Goal: Transaction & Acquisition: Purchase product/service

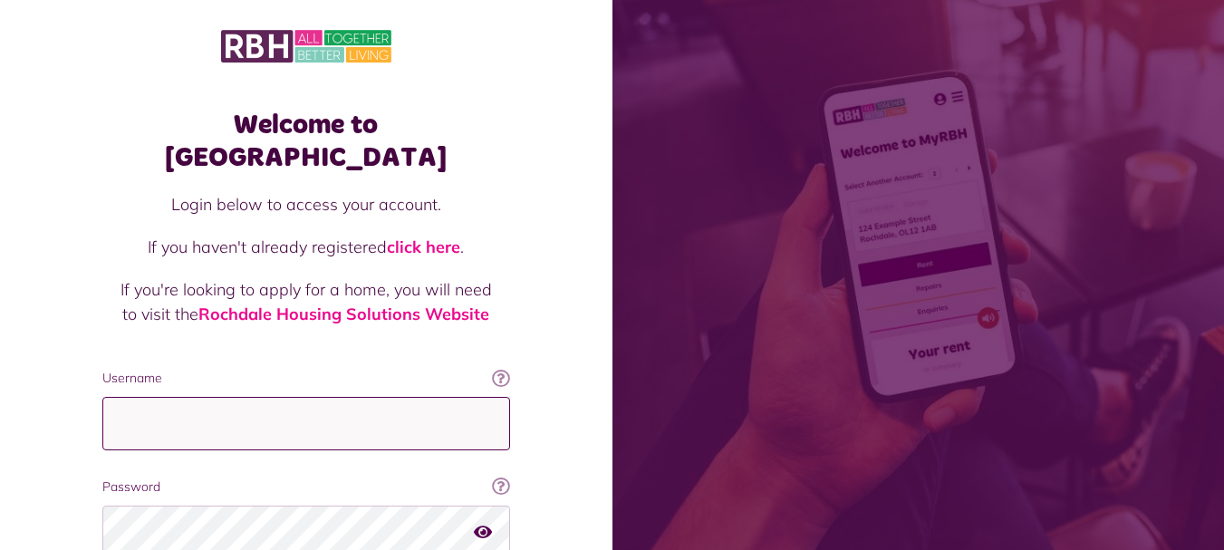
click at [246, 397] on input "Username" at bounding box center [306, 423] width 408 height 53
type input "**********"
click at [572, 408] on div "Welcome to MyRBH Login below to access your account. If you haven't already reg…" at bounding box center [306, 364] width 613 height 729
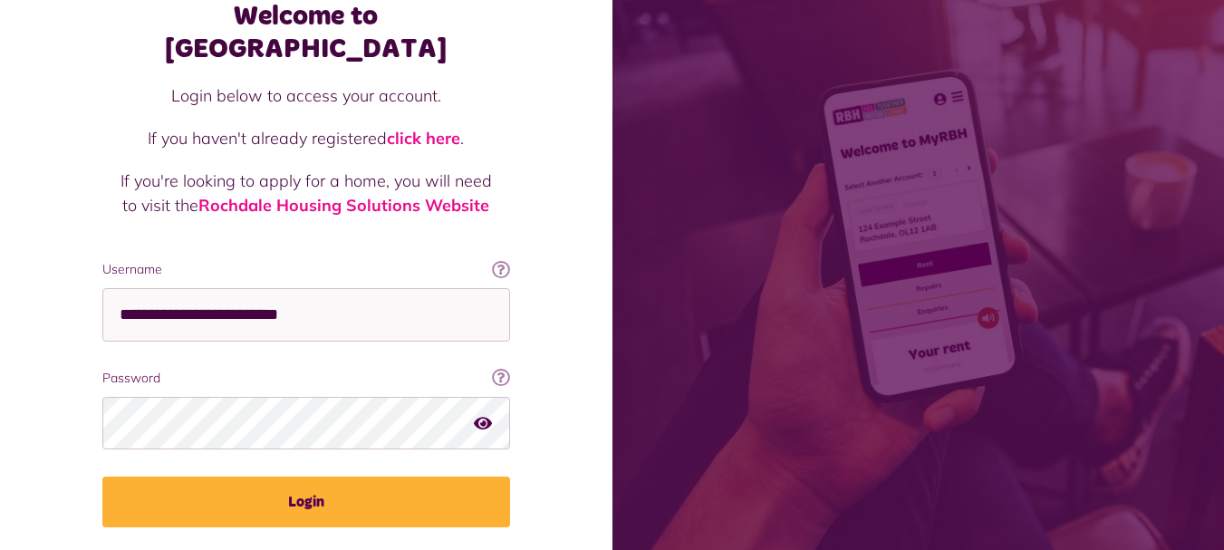
scroll to position [145, 0]
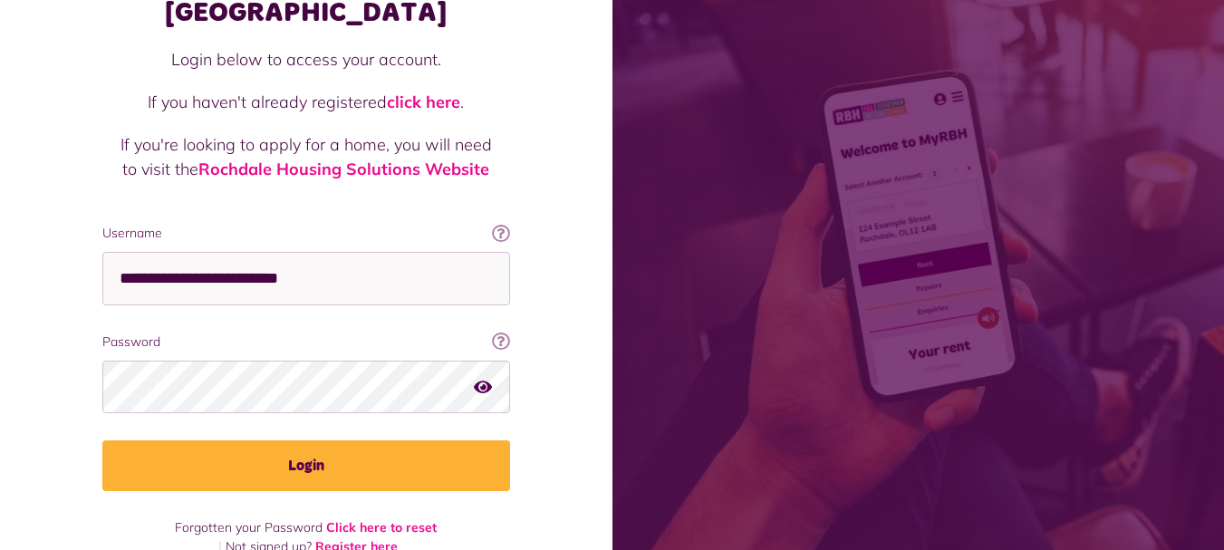
click at [484, 378] on icon "button" at bounding box center [483, 386] width 18 height 16
click at [484, 378] on icon "button" at bounding box center [484, 386] width 21 height 16
click at [561, 379] on div "Welcome to MyRBH Login below to access your account. If you haven't already reg…" at bounding box center [306, 219] width 613 height 729
click at [505, 224] on icon at bounding box center [501, 233] width 18 height 18
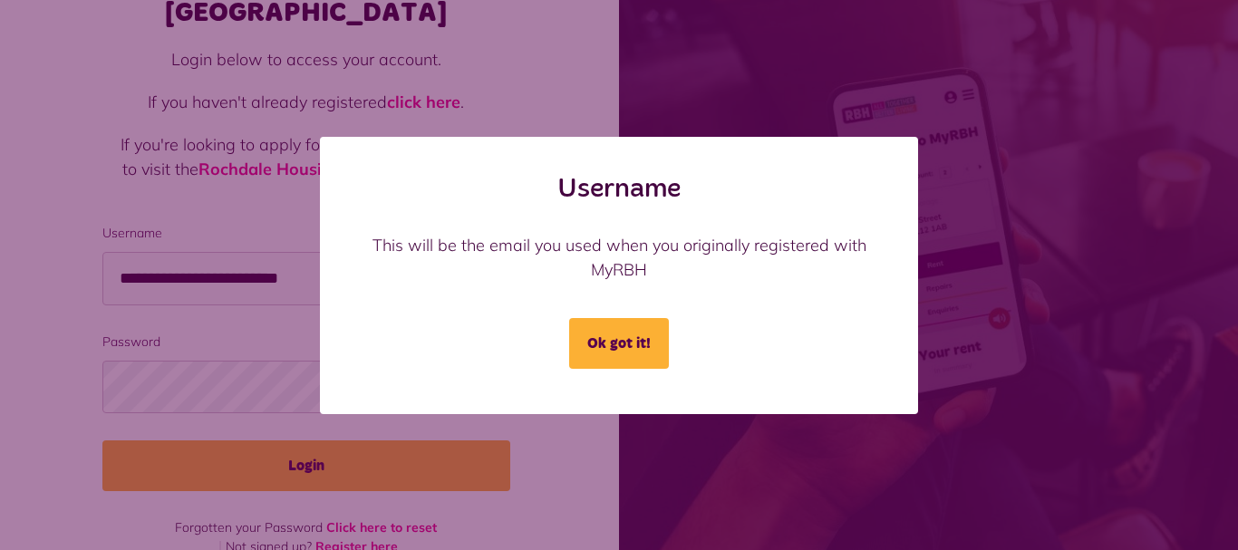
click at [250, 296] on div "Username This will be the email you used when you originally registered with My…" at bounding box center [618, 275] width 1223 height 277
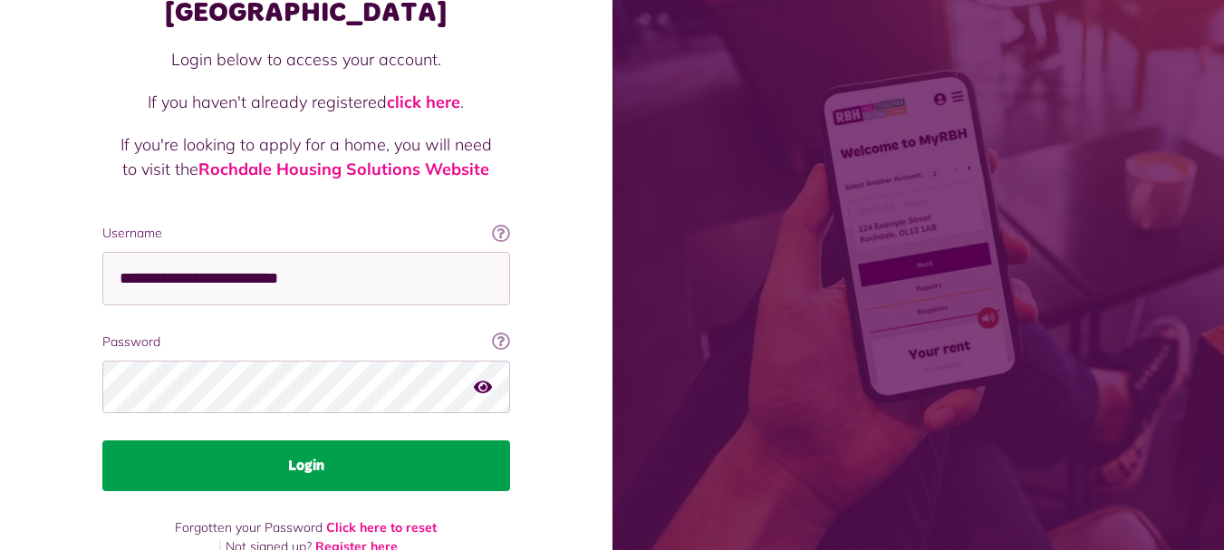
click at [327, 440] on button "Login" at bounding box center [306, 465] width 408 height 51
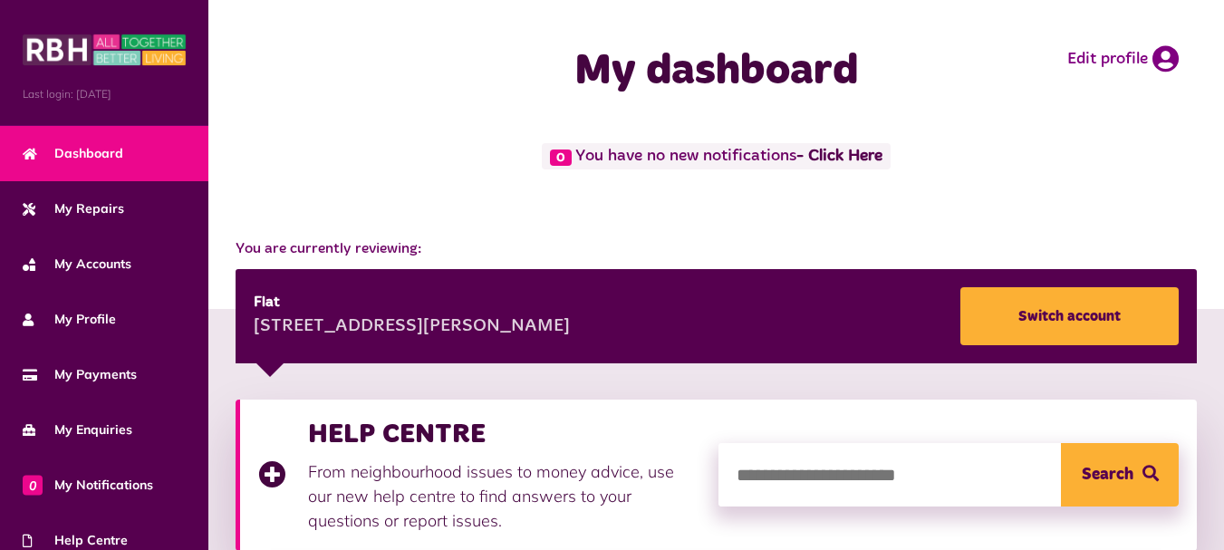
click at [508, 220] on div "You are currently reviewing: Flat 1 Crowther Court Littleborough OL15 8RS Switc…" at bounding box center [716, 291] width 1016 height 143
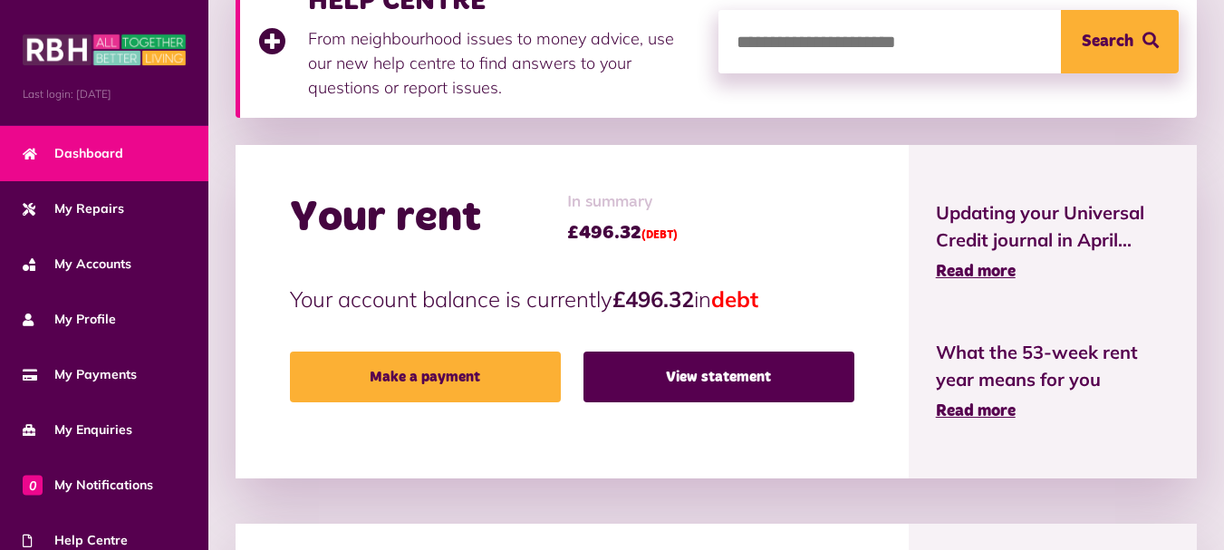
scroll to position [435, 0]
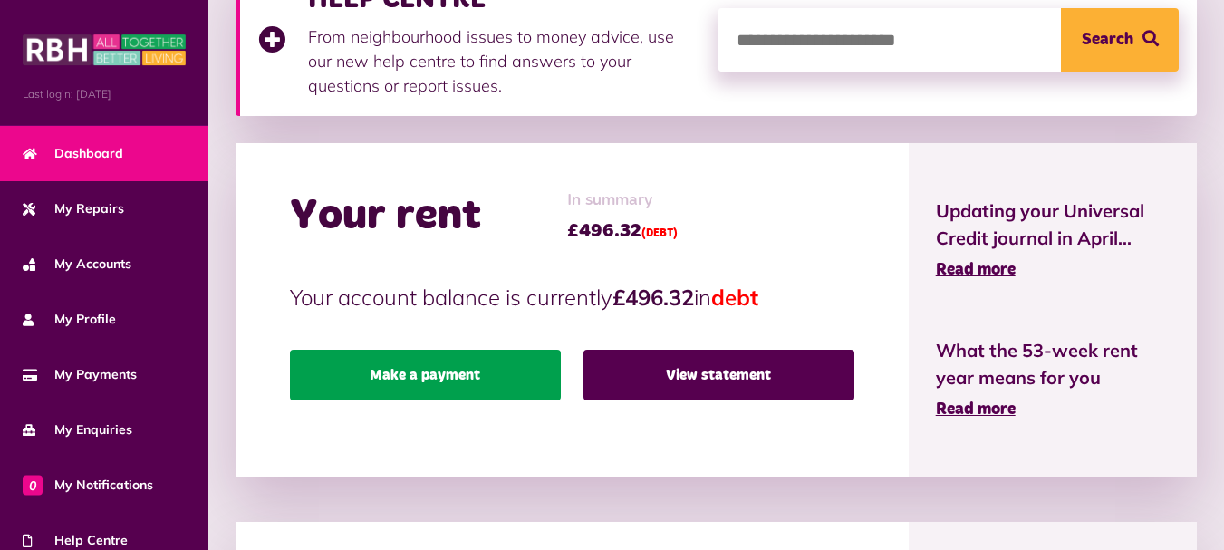
click at [446, 372] on link "Make a payment" at bounding box center [425, 375] width 271 height 51
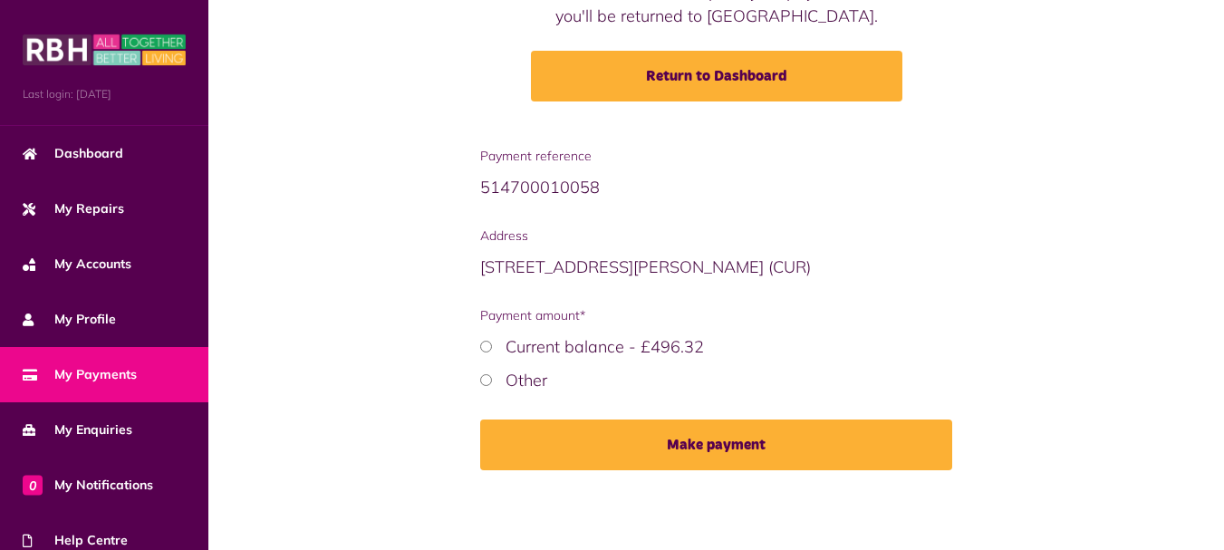
scroll to position [250, 0]
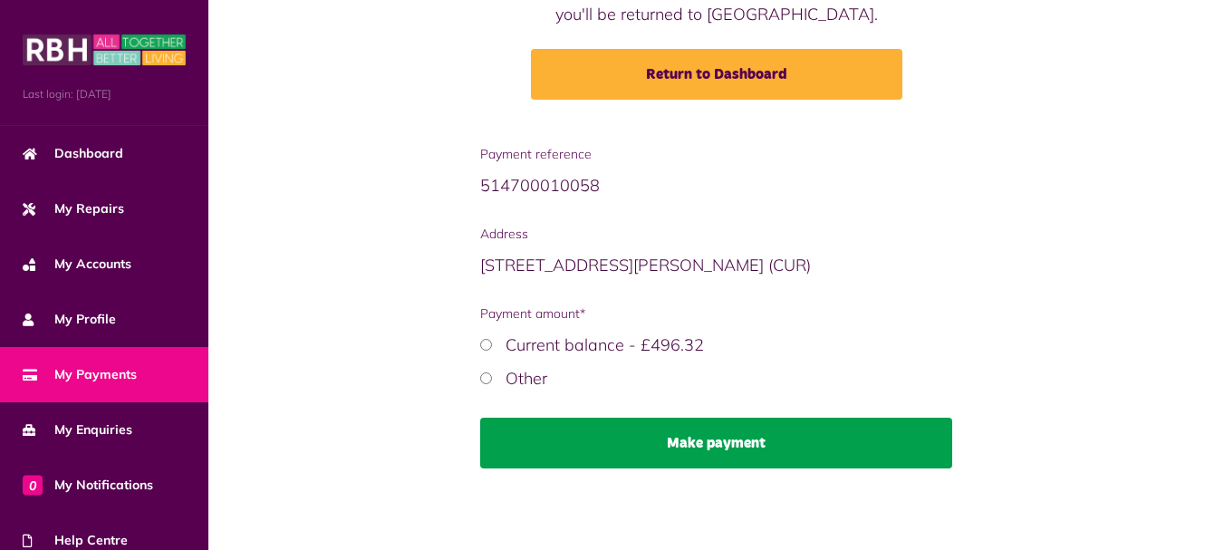
click at [631, 432] on button "Make payment" at bounding box center [716, 443] width 472 height 51
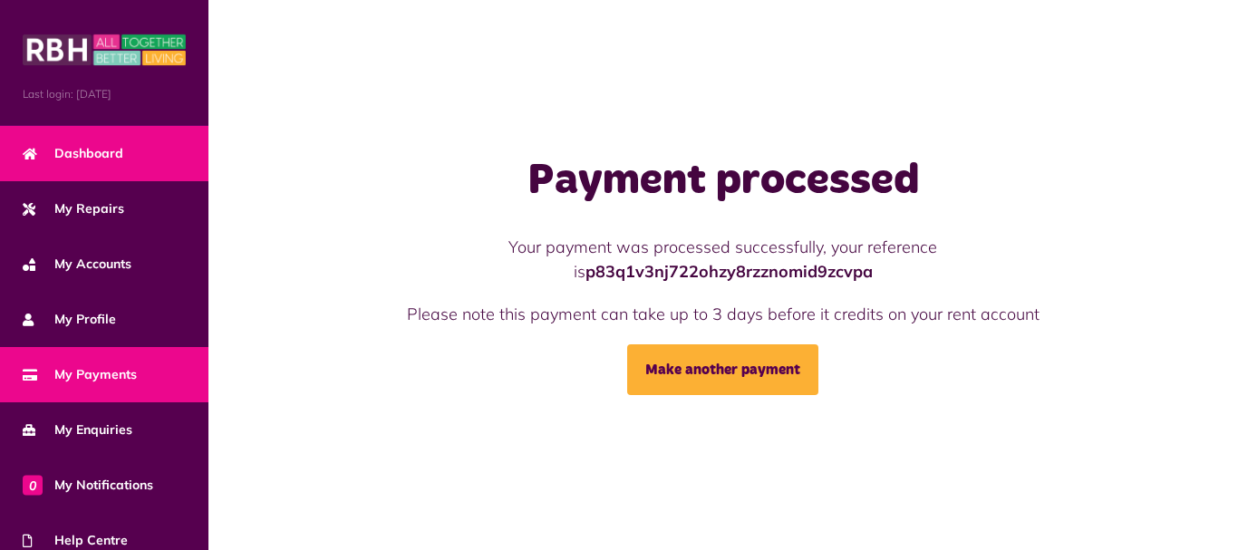
click at [123, 147] on link "Dashboard" at bounding box center [104, 153] width 208 height 55
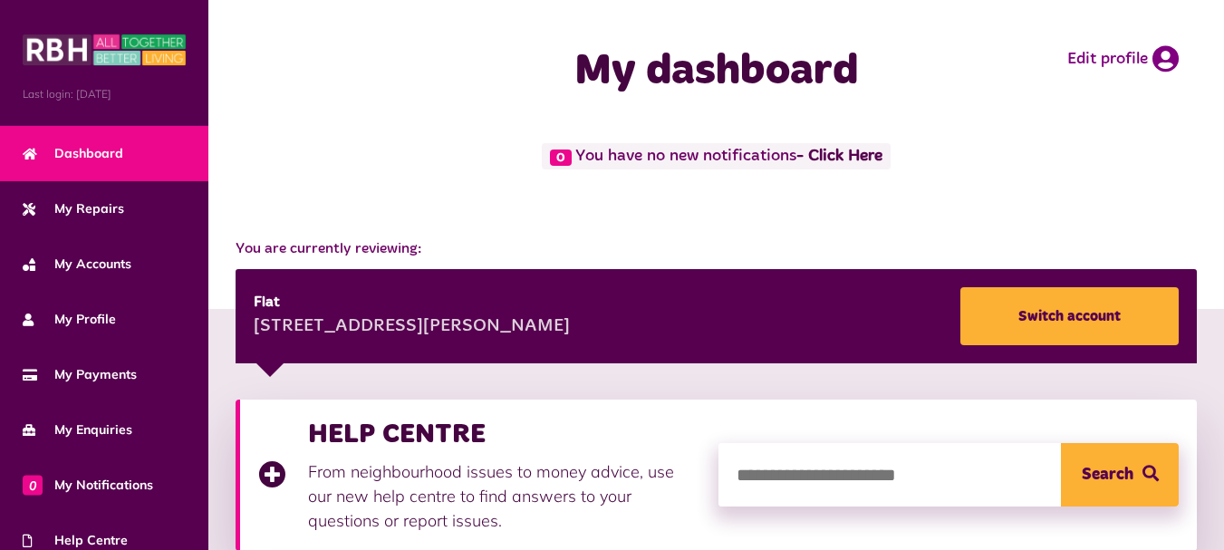
click at [356, 126] on div "My dashboard Edit profile" at bounding box center [716, 71] width 1016 height 143
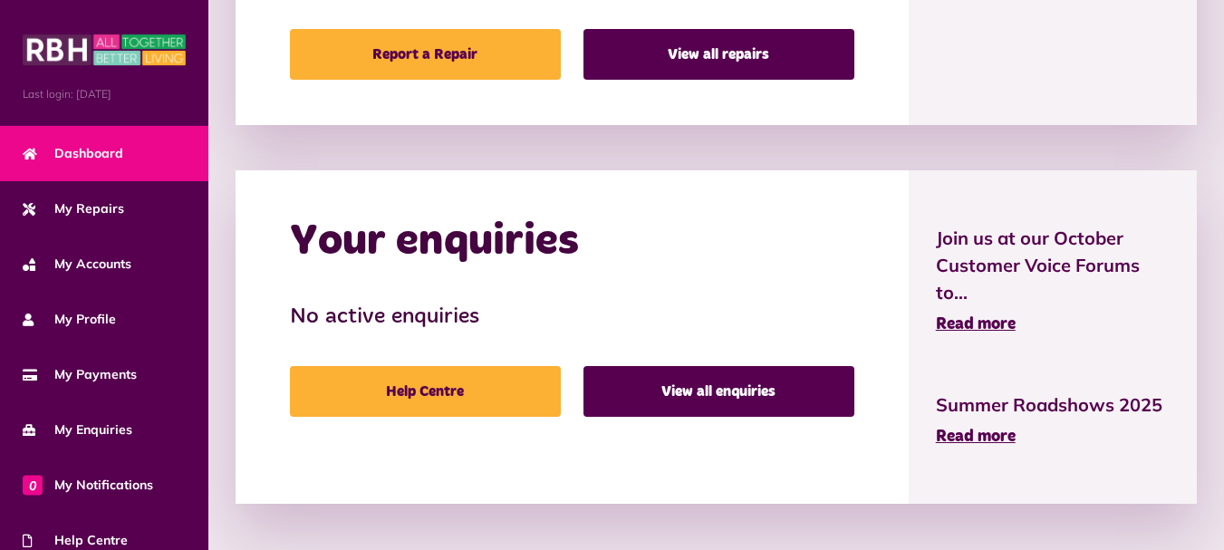
scroll to position [1127, 0]
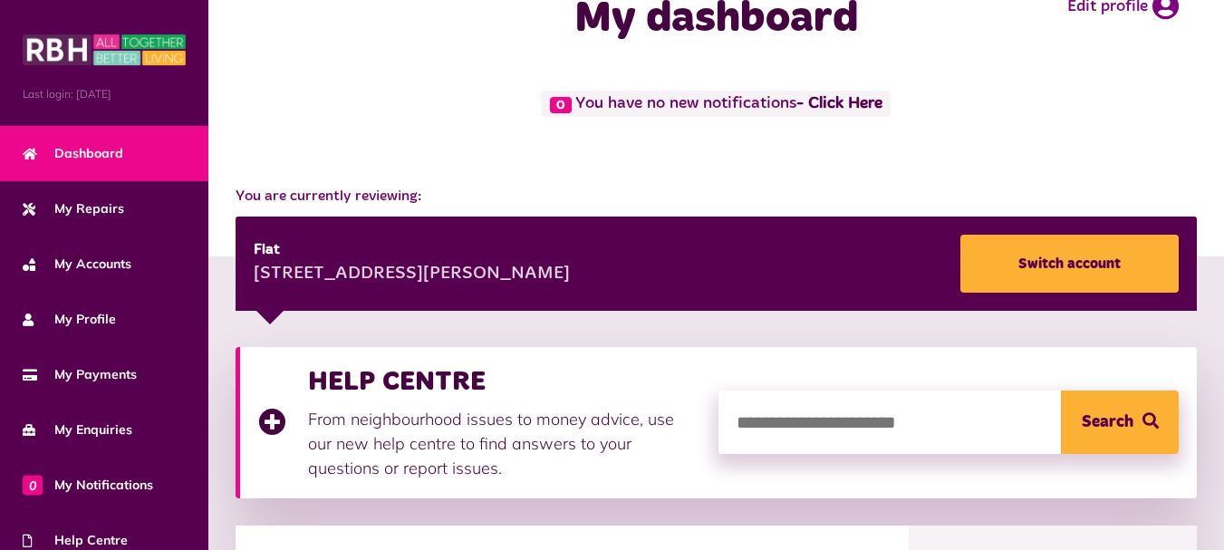
scroll to position [0, 0]
